Goal: Task Accomplishment & Management: Manage account settings

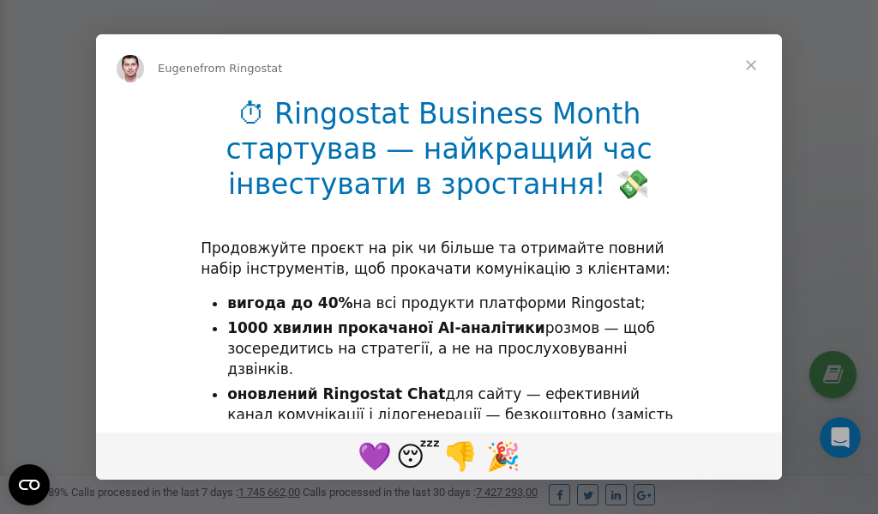
click at [751, 64] on span "Close" at bounding box center [752, 65] width 62 height 62
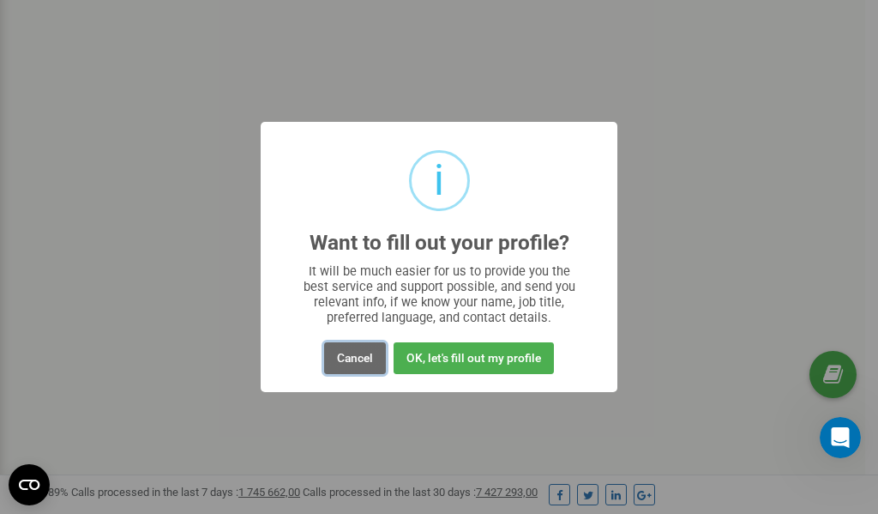
click at [361, 360] on button "Cancel" at bounding box center [355, 358] width 62 height 32
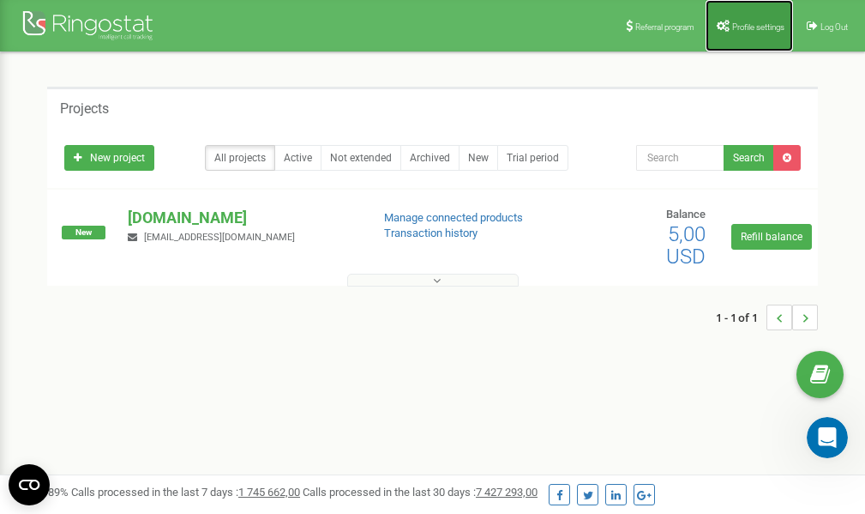
click at [747, 28] on span "Profile settings" at bounding box center [759, 26] width 52 height 9
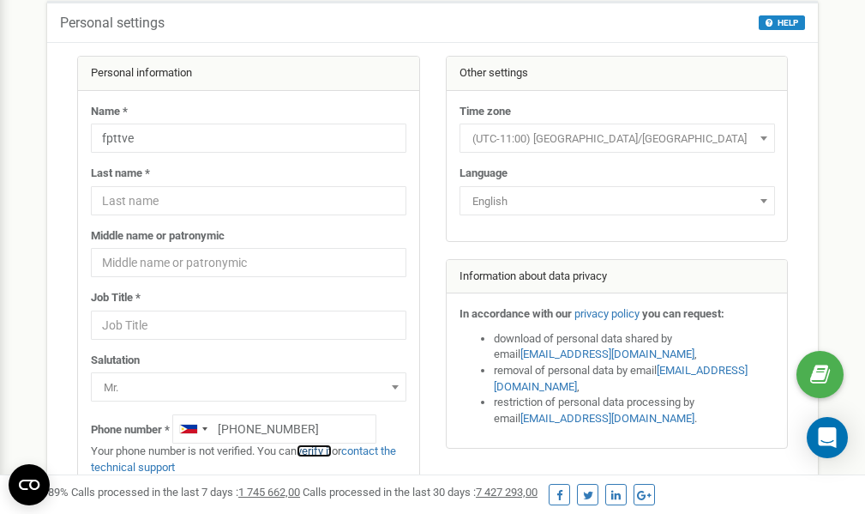
click at [320, 451] on link "verify it" at bounding box center [314, 450] width 35 height 13
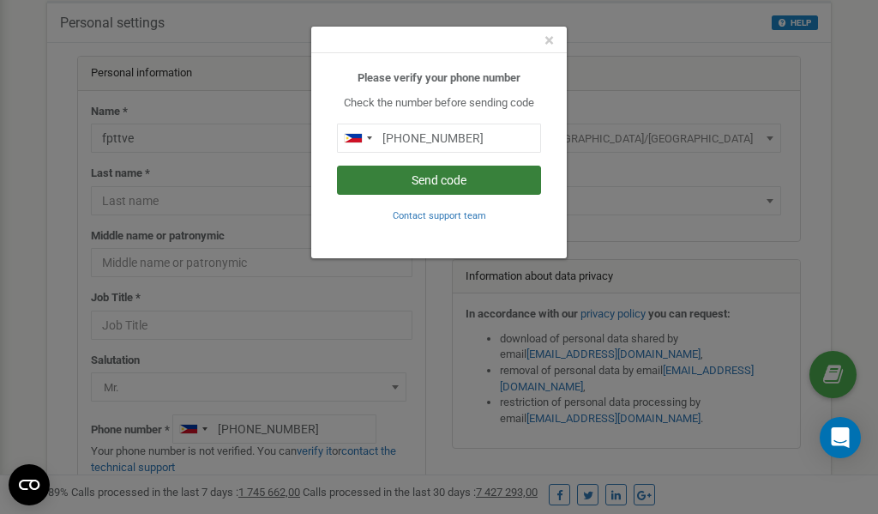
click at [441, 181] on button "Send code" at bounding box center [439, 180] width 204 height 29
